Goal: Task Accomplishment & Management: Use online tool/utility

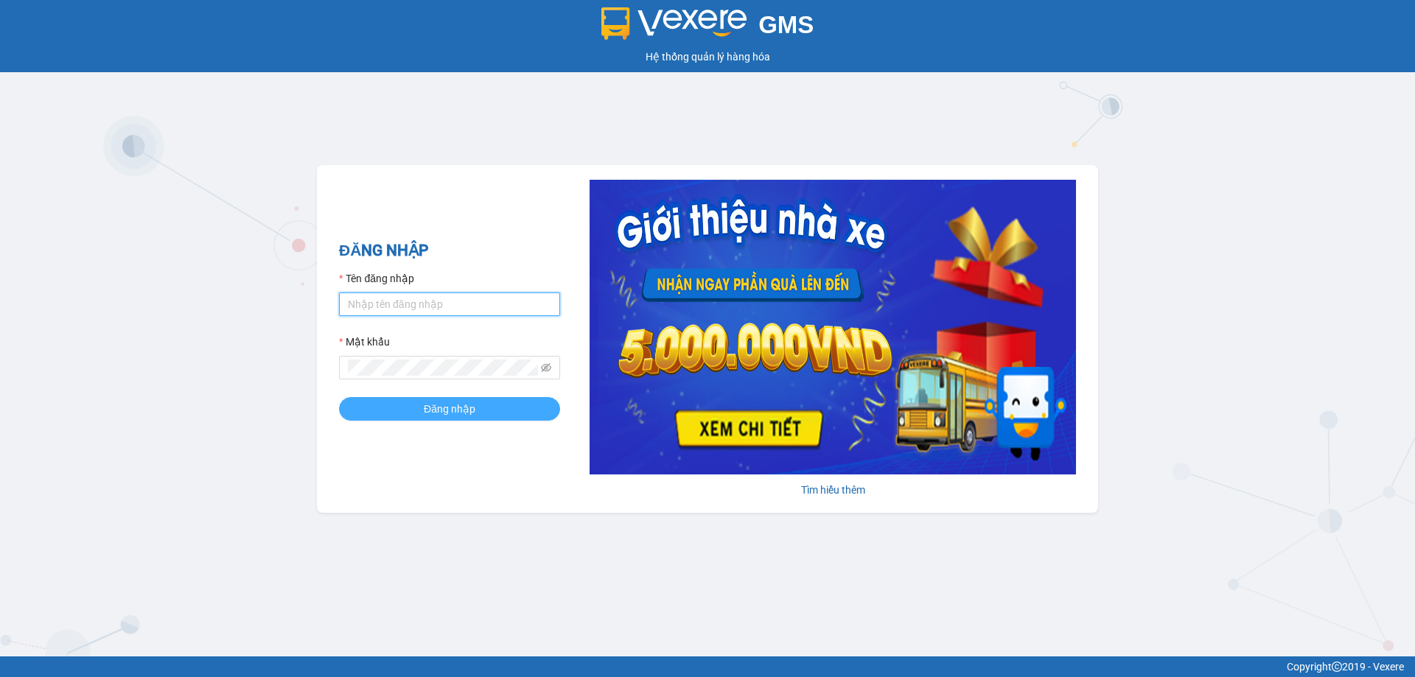
type input "bagahophong.tuanhung"
click at [457, 408] on span "Đăng nhập" at bounding box center [450, 409] width 52 height 16
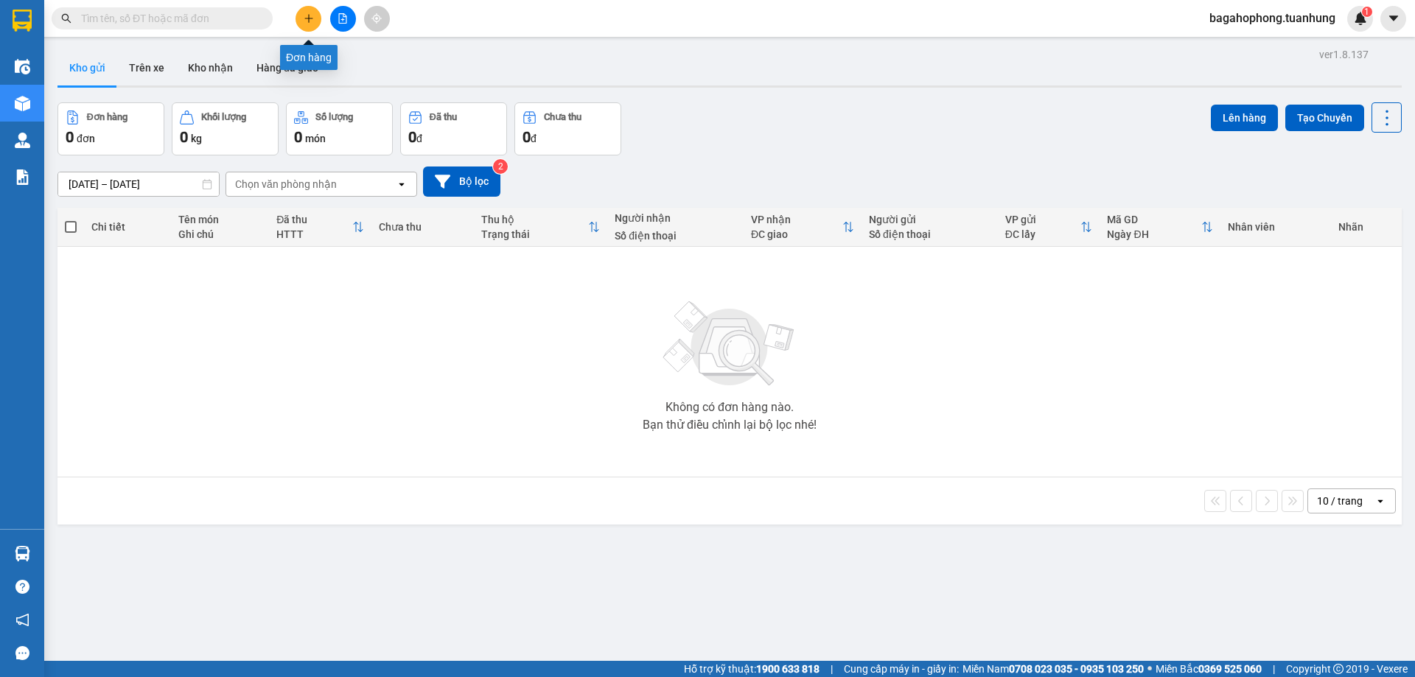
click at [310, 14] on icon "plus" at bounding box center [309, 18] width 10 height 10
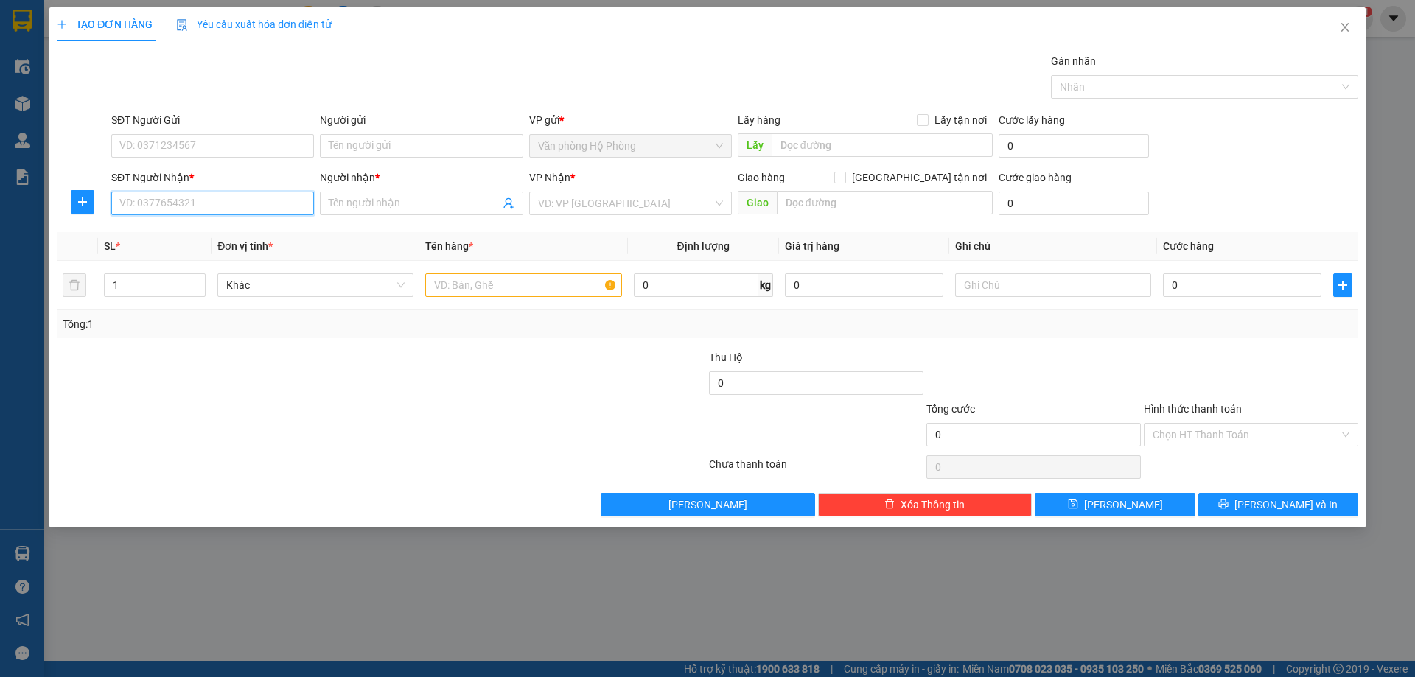
click at [197, 201] on input "SĐT Người Nhận *" at bounding box center [212, 204] width 203 height 24
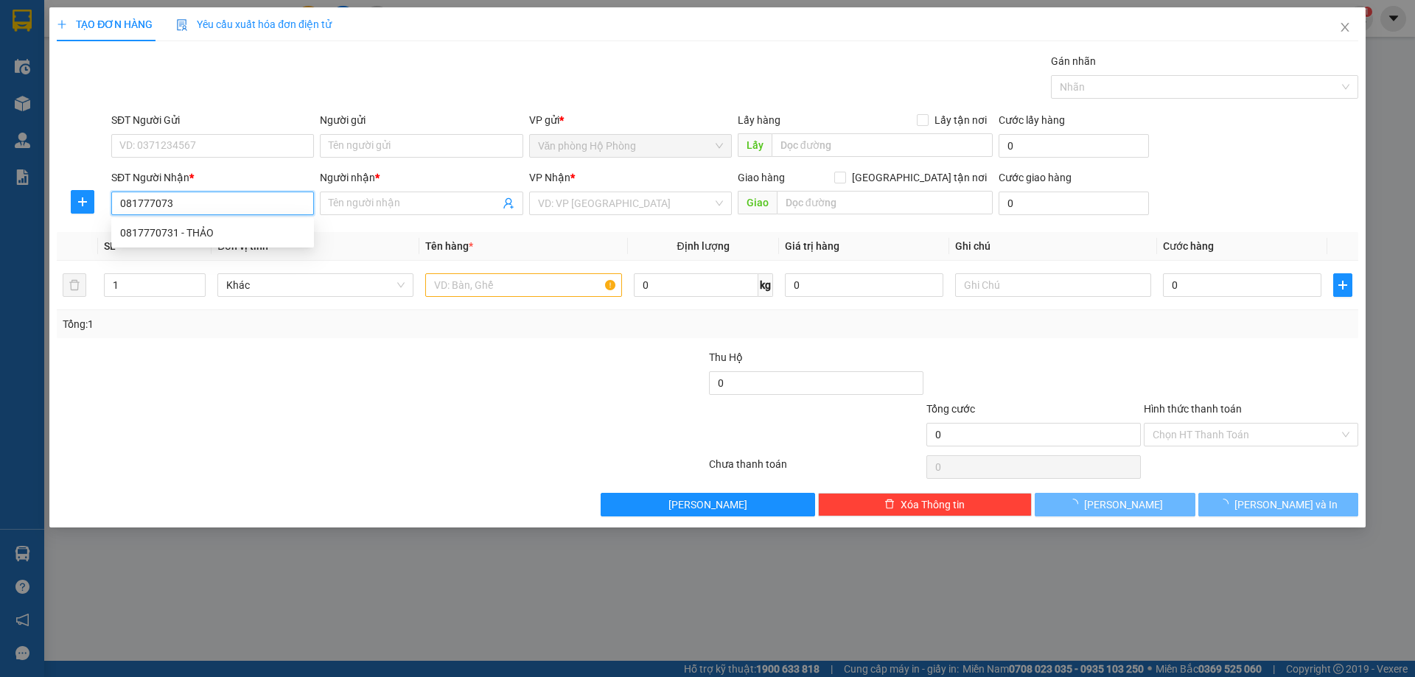
type input "0817770731"
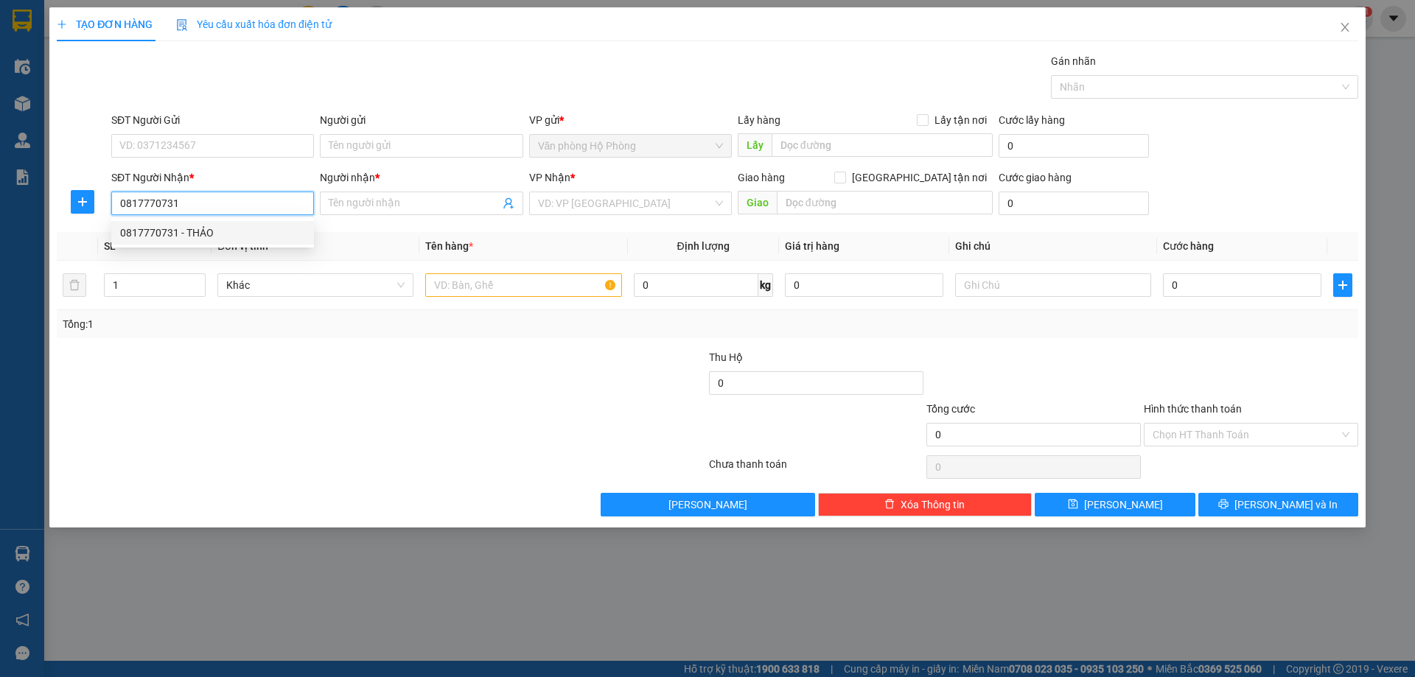
click at [256, 228] on div "0817770731 - THẢO" at bounding box center [212, 233] width 185 height 16
type input "THẢO"
click at [655, 205] on span "Văn phòng [PERSON_NAME]" at bounding box center [630, 203] width 185 height 22
type input "0817770731"
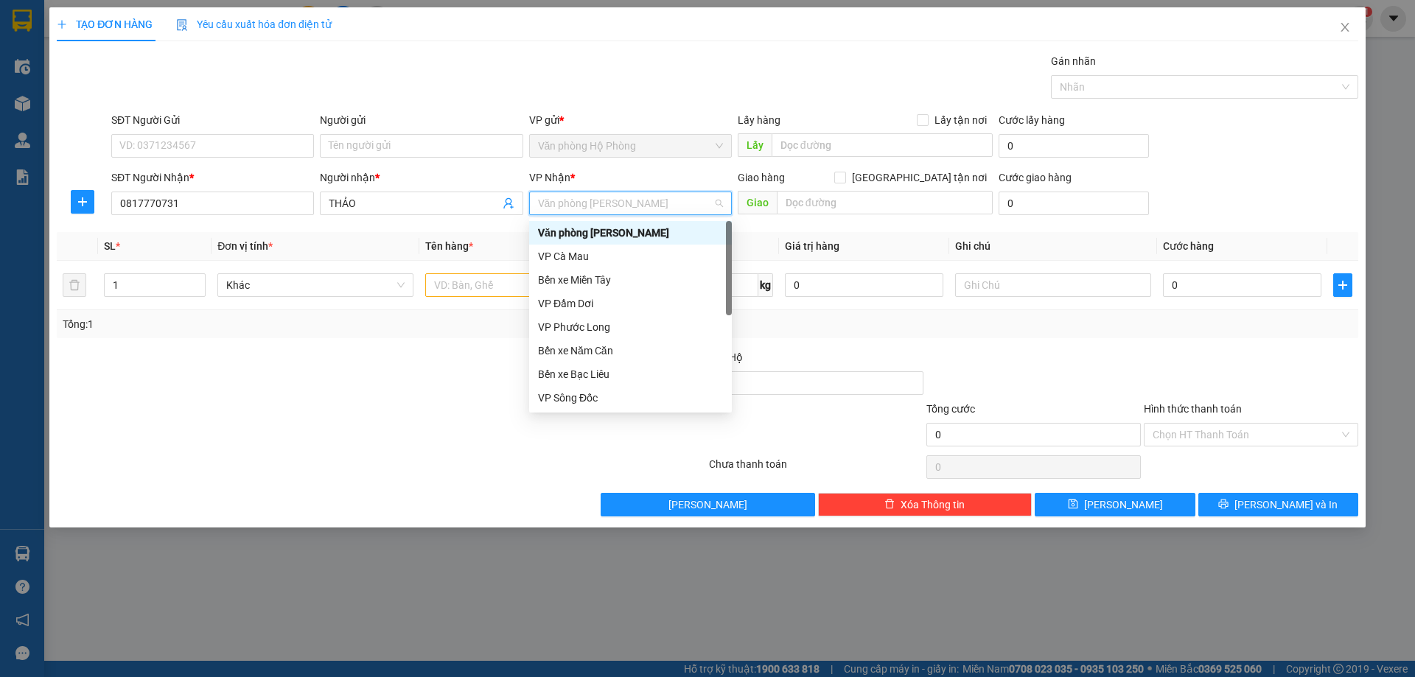
click at [666, 226] on div "Văn phòng [PERSON_NAME]" at bounding box center [630, 233] width 185 height 16
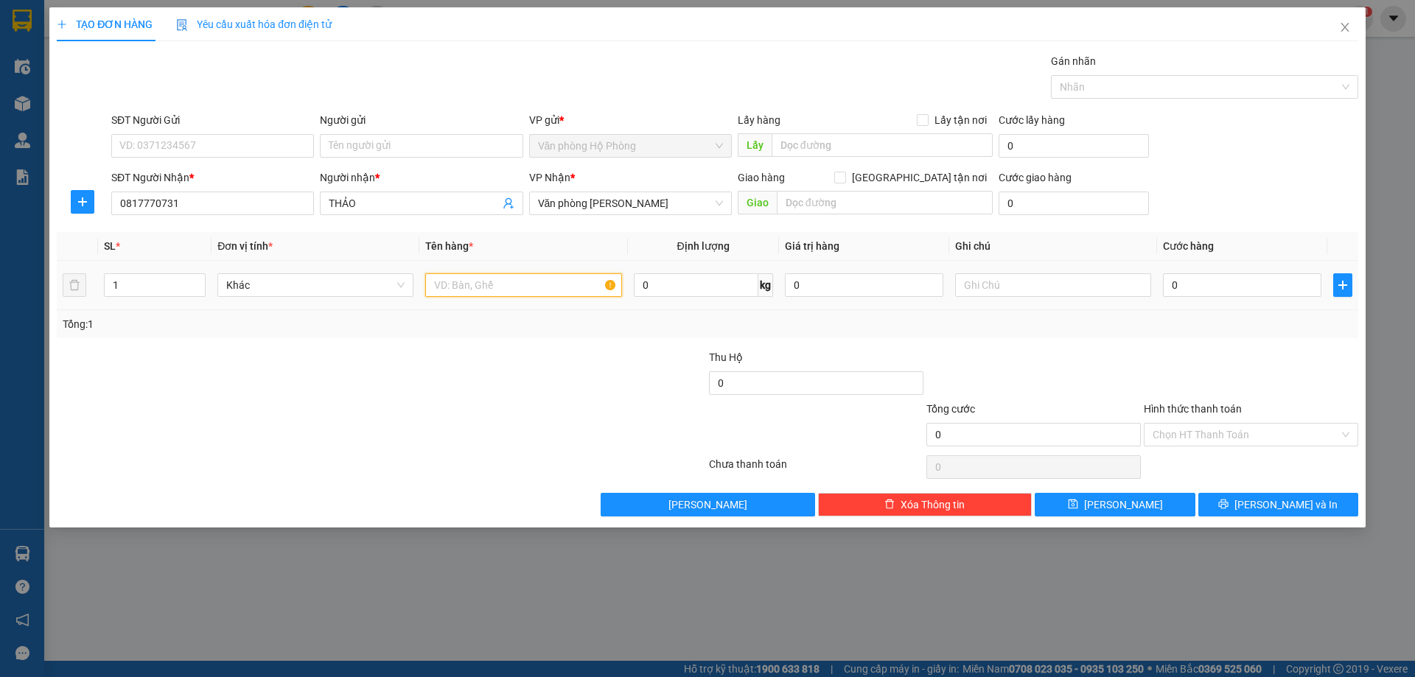
click at [431, 284] on input "text" at bounding box center [523, 285] width 196 height 24
type input "1thung"
click at [1165, 283] on input "0" at bounding box center [1242, 285] width 158 height 24
type input "3"
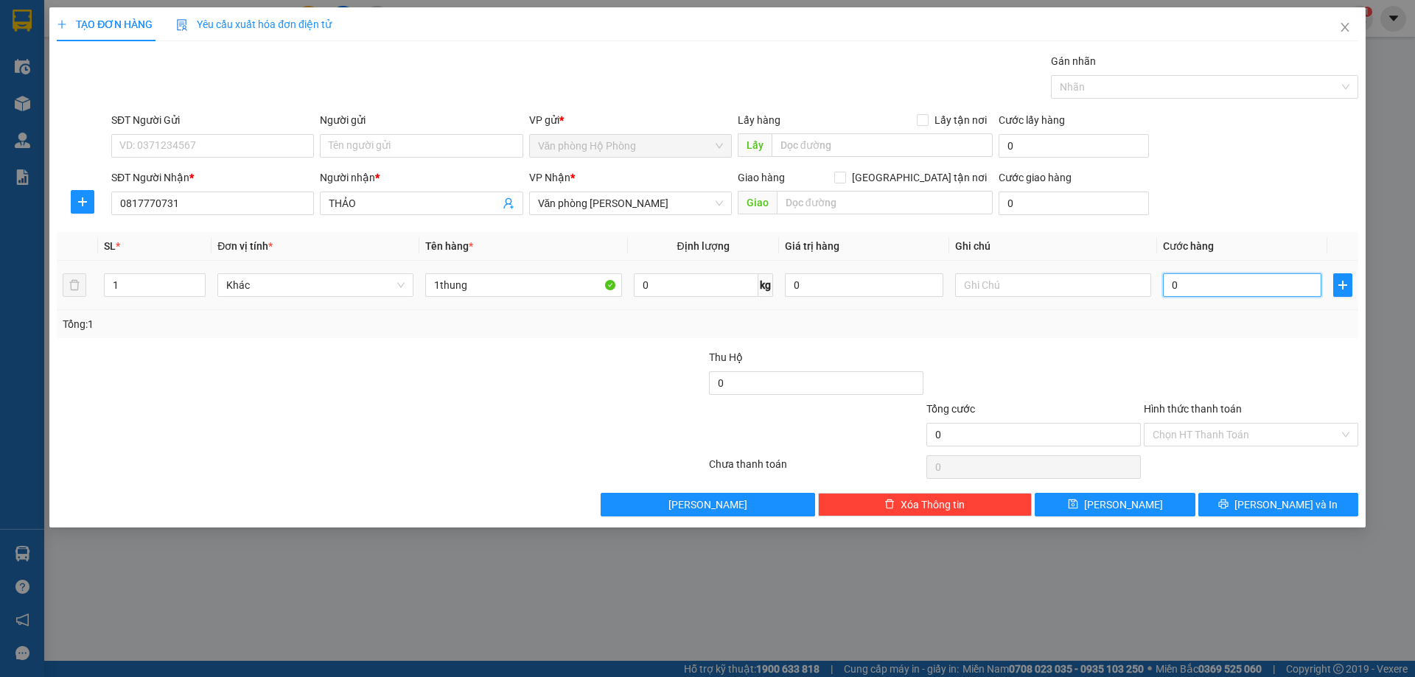
type input "3"
type input "30"
type input "300"
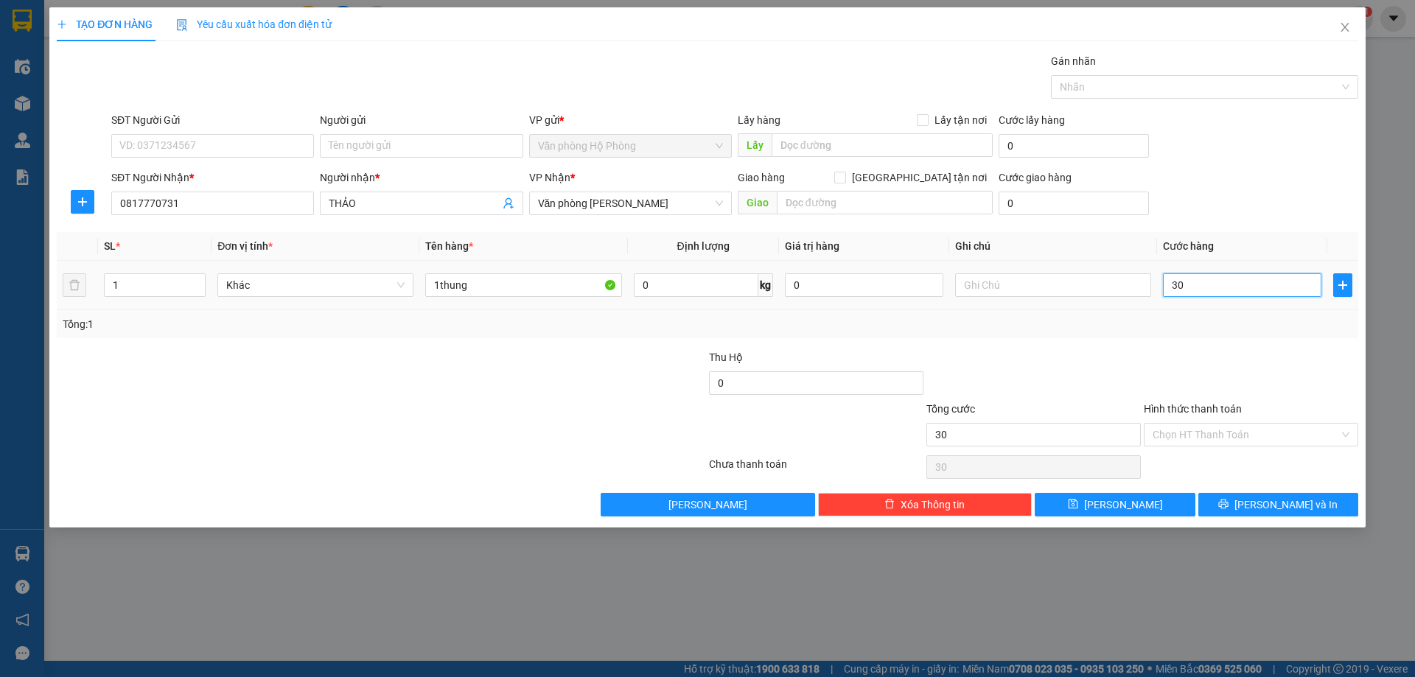
type input "300"
type input "3.000"
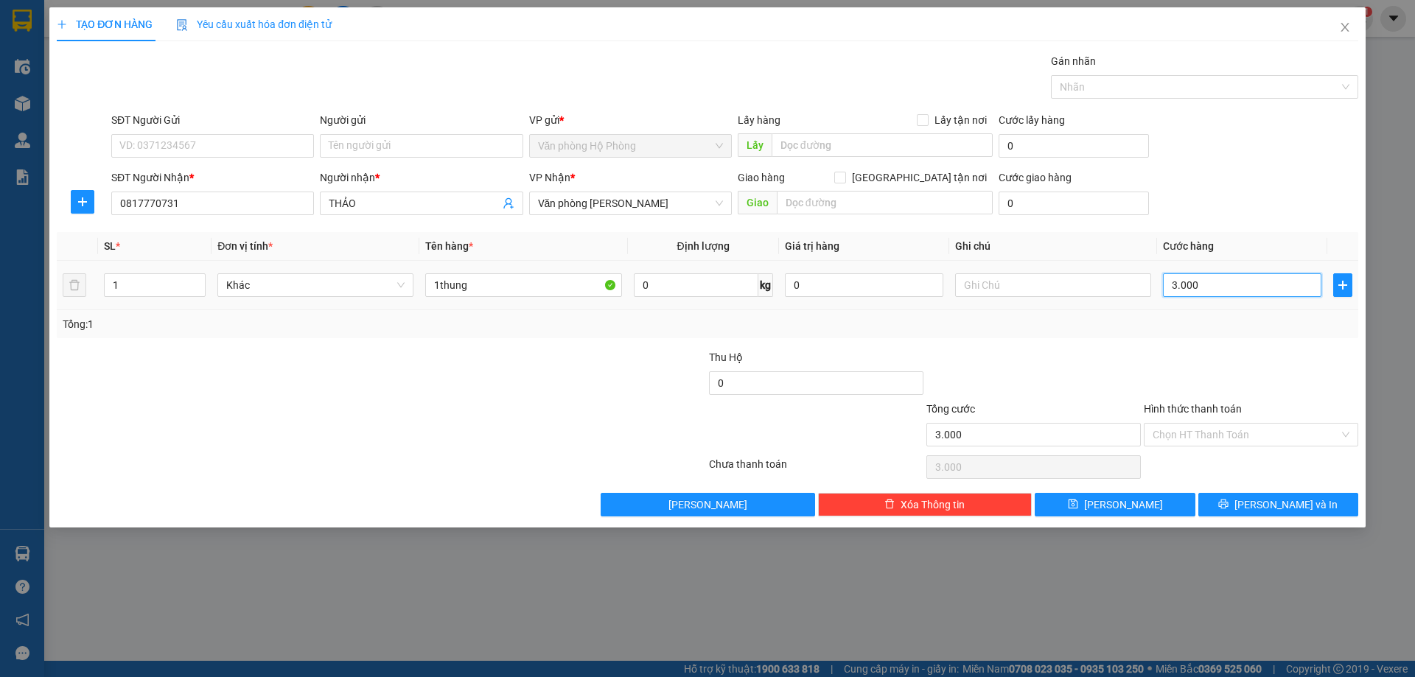
type input "30.000"
type input "3.000"
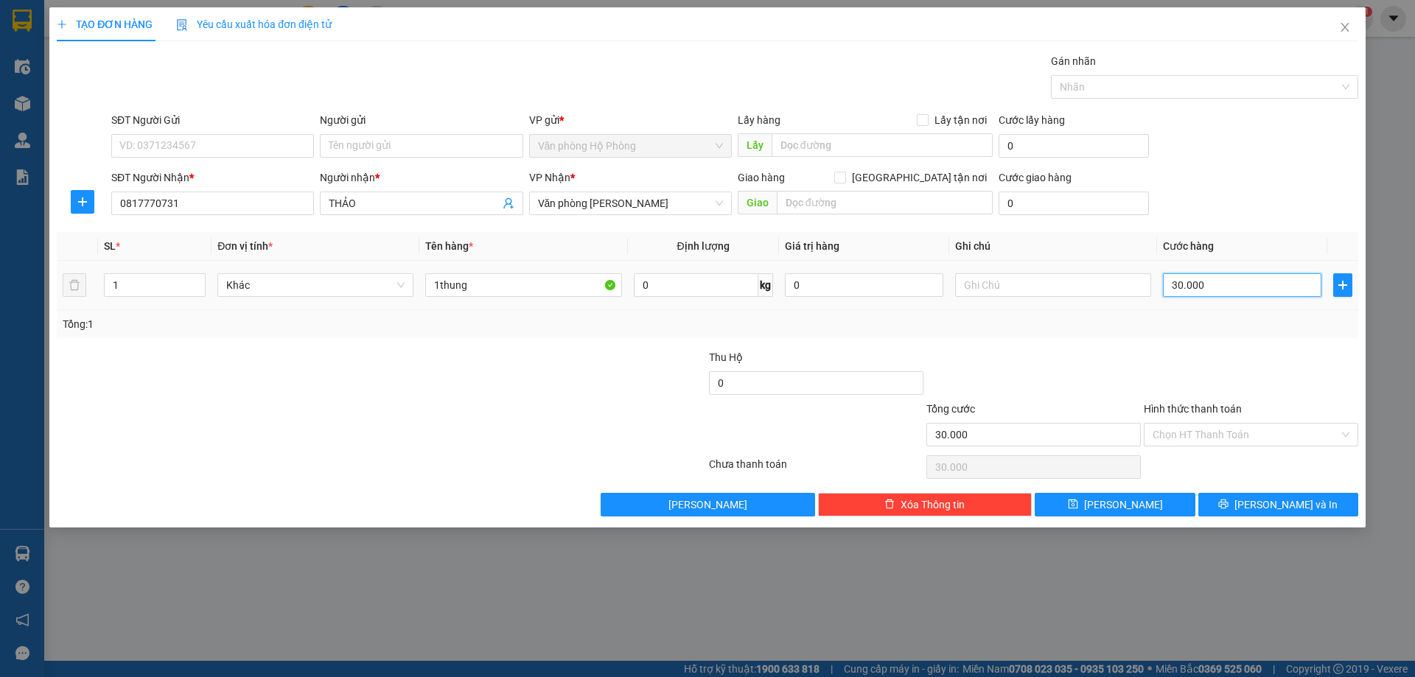
type input "3.000"
type input "0"
type input "04"
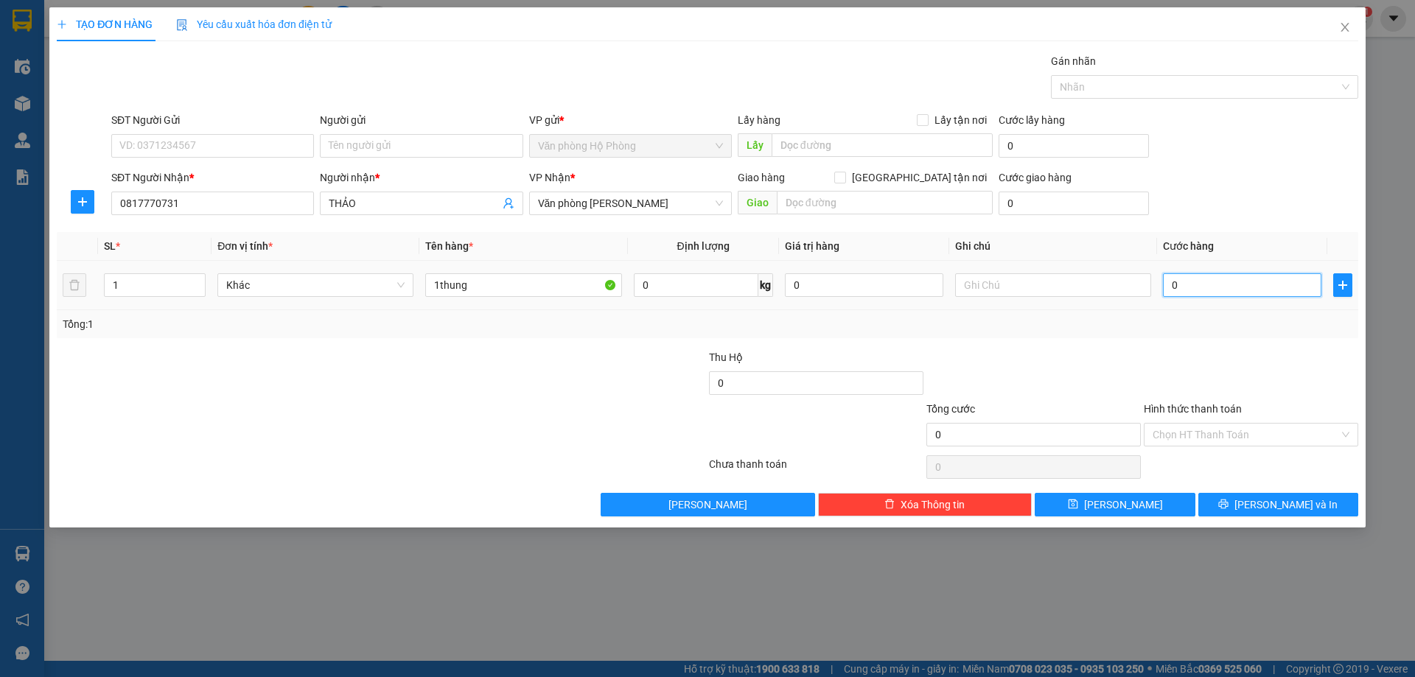
type input "4"
type input "0"
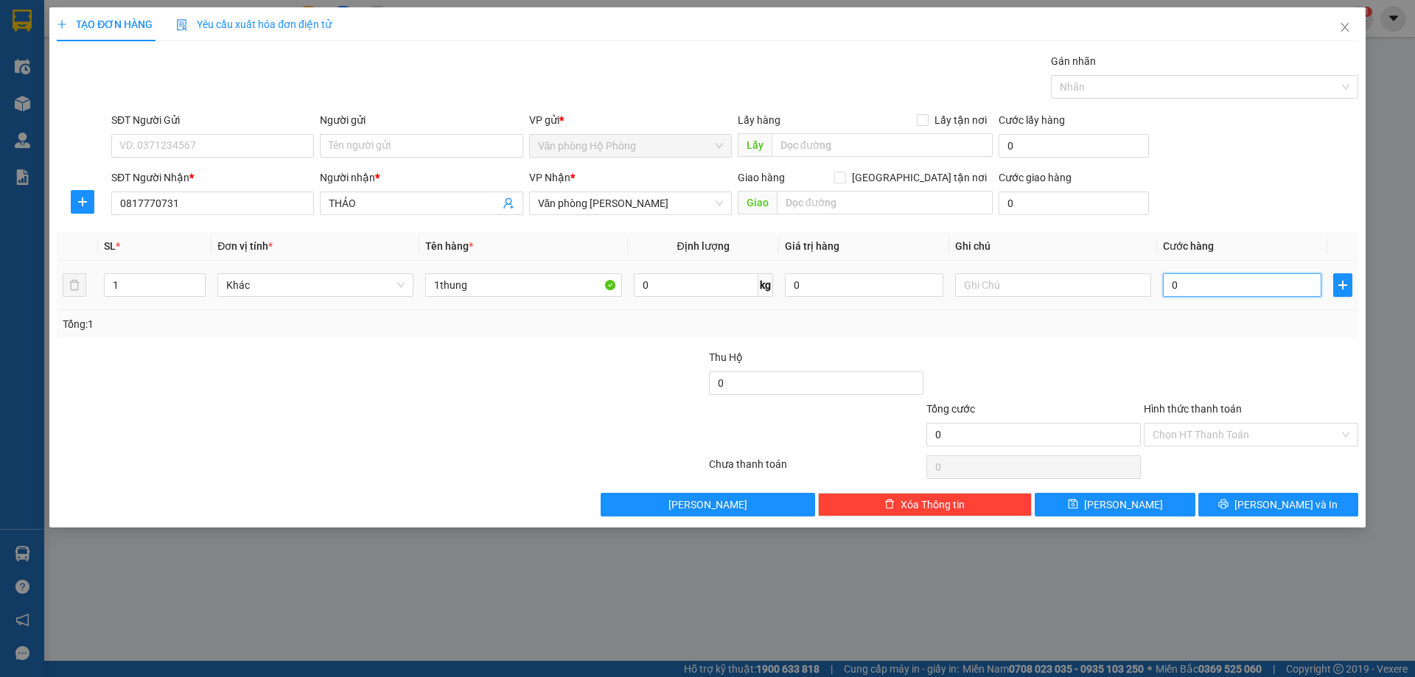
click at [1165, 276] on input "0" at bounding box center [1242, 285] width 158 height 24
type input "40"
type input "400"
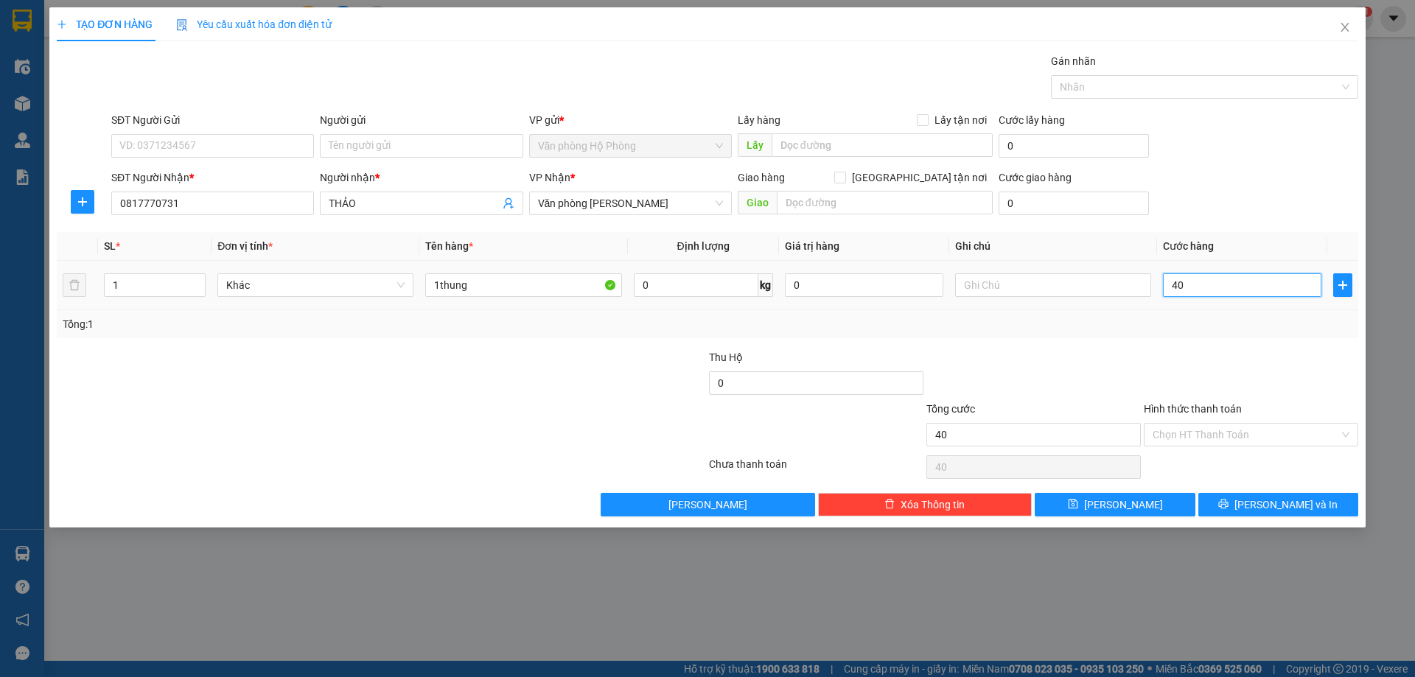
type input "400"
type input "4.000"
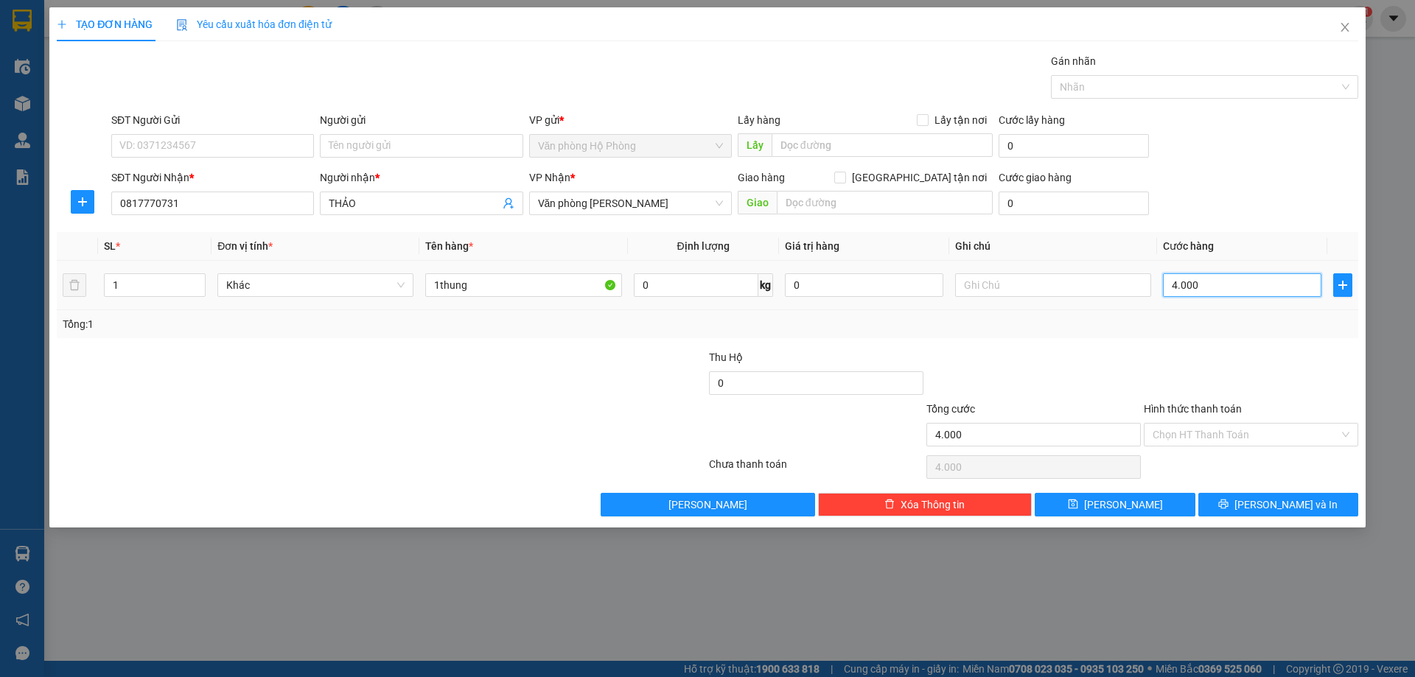
type input "40.000"
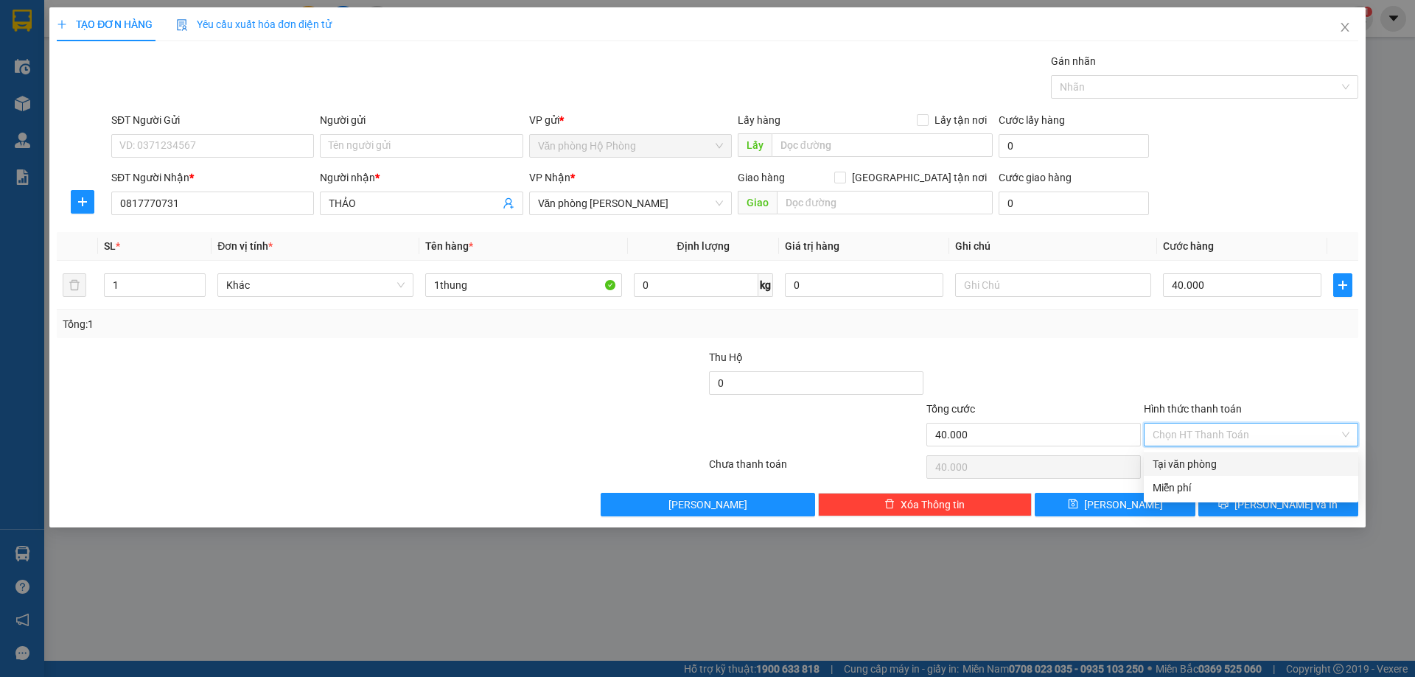
click at [1261, 429] on input "Hình thức thanh toán" at bounding box center [1245, 435] width 186 height 22
click at [1239, 460] on div "Tại văn phòng" at bounding box center [1250, 464] width 197 height 16
type input "0"
click at [1267, 503] on span "[PERSON_NAME] và In" at bounding box center [1285, 505] width 103 height 16
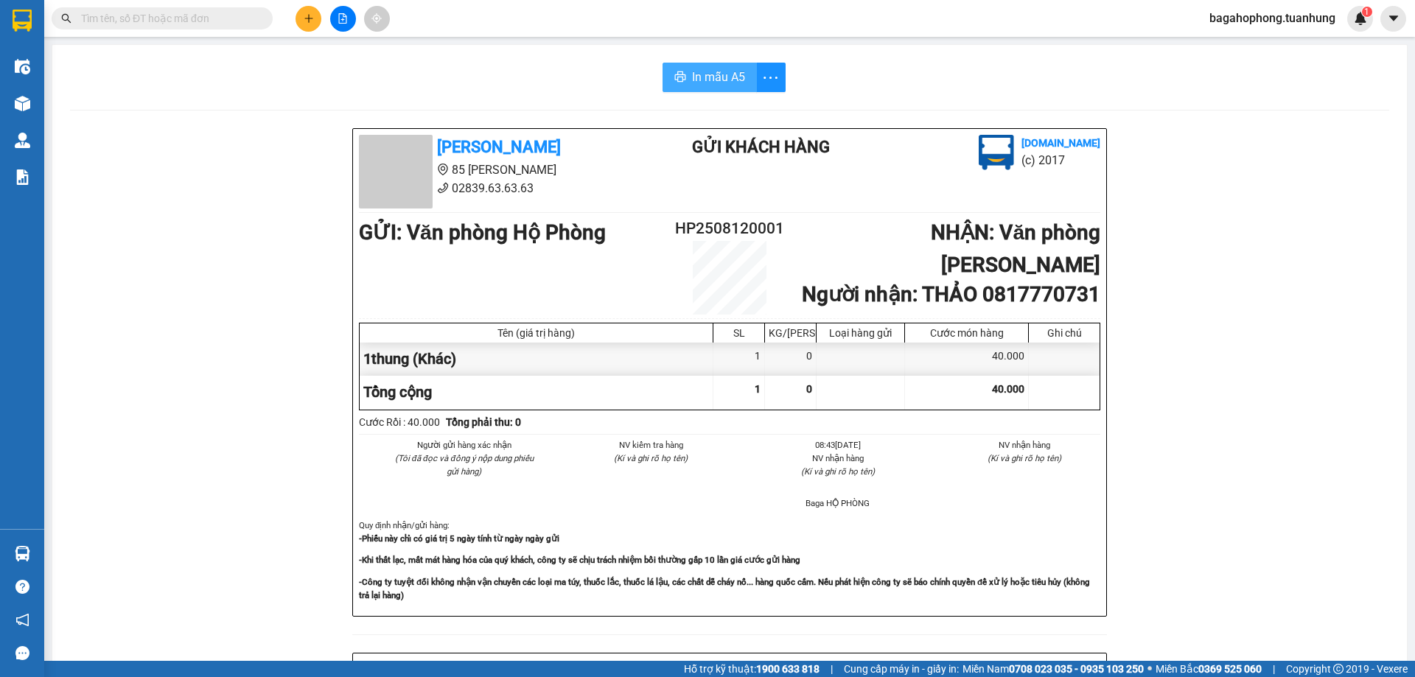
click at [727, 73] on span "In mẫu A5" at bounding box center [718, 77] width 53 height 18
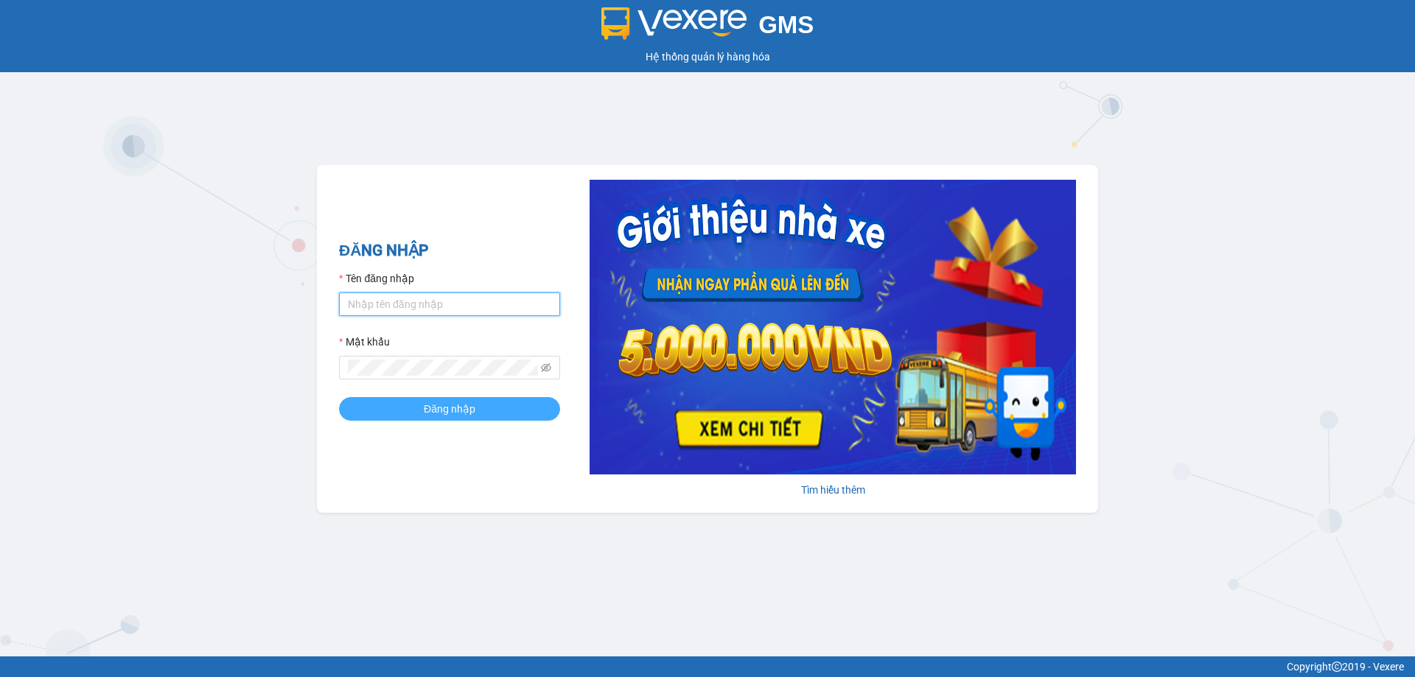
type input "bagahophong.tuanhung"
click at [438, 405] on span "Đăng nhập" at bounding box center [450, 409] width 52 height 16
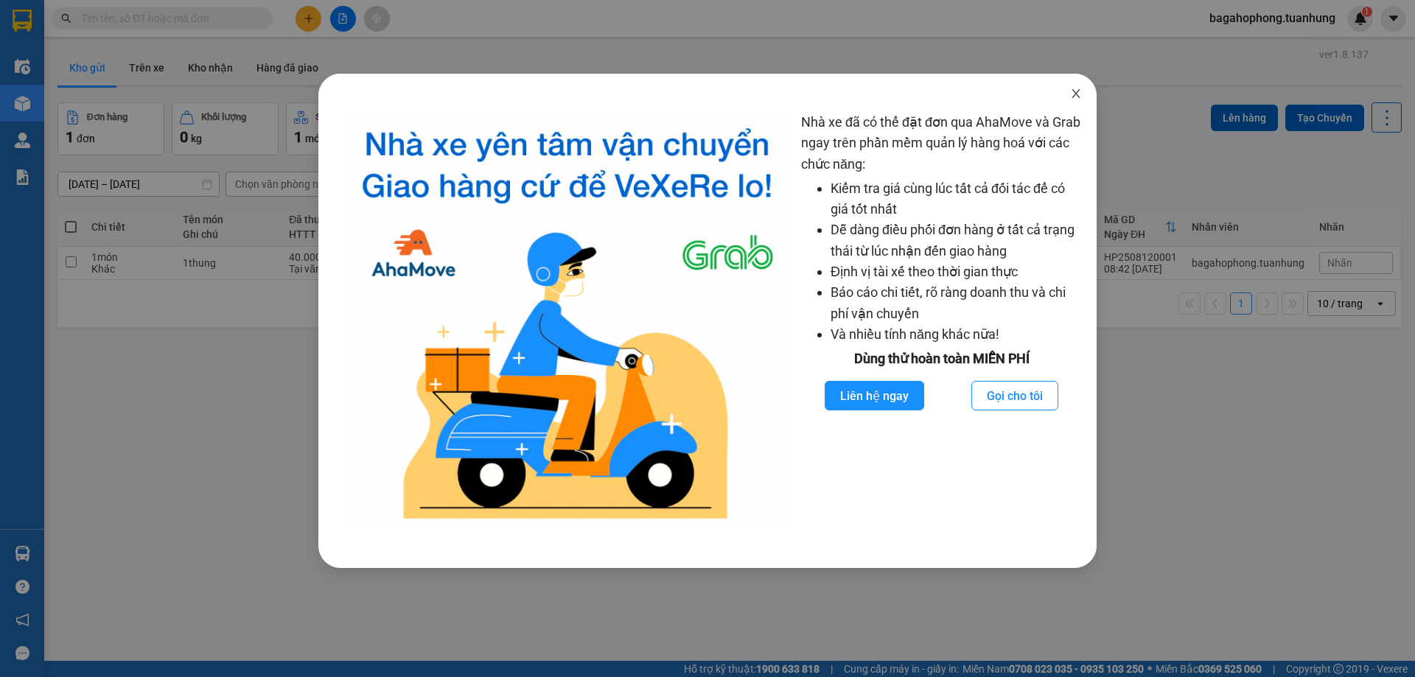
click at [1075, 88] on span "Close" at bounding box center [1075, 94] width 41 height 41
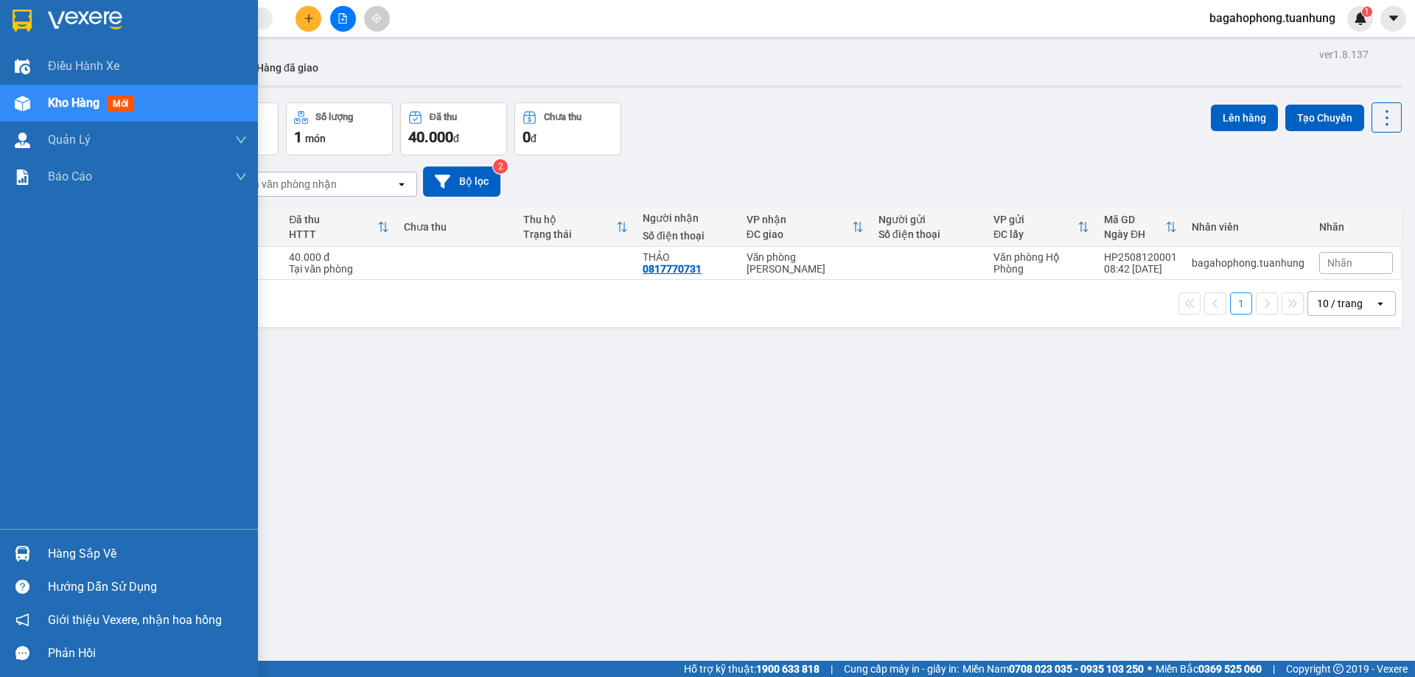
click at [121, 100] on span "mới" at bounding box center [120, 104] width 27 height 16
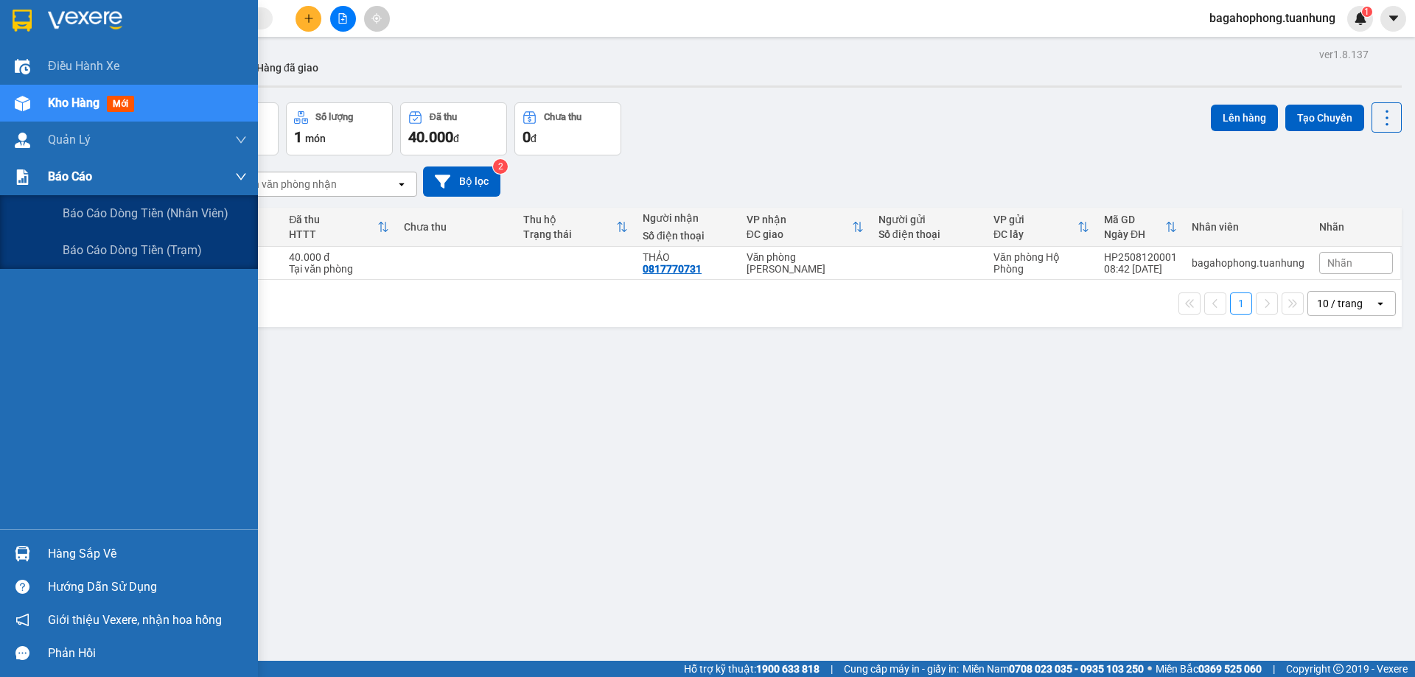
click at [111, 170] on div "Báo cáo" at bounding box center [147, 176] width 199 height 37
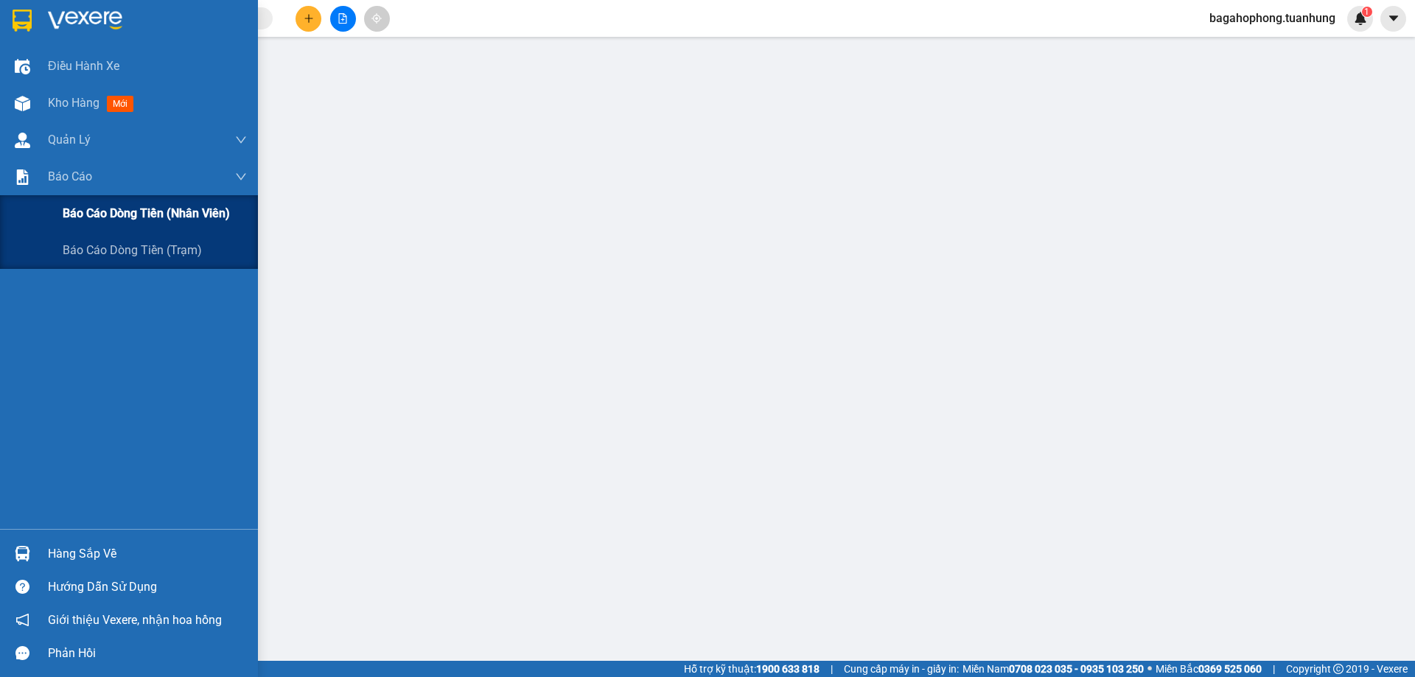
click at [118, 209] on span "Báo cáo dòng tiền (nhân viên)" at bounding box center [146, 213] width 167 height 18
